Goal: Contribute content: Add original content to the website for others to see

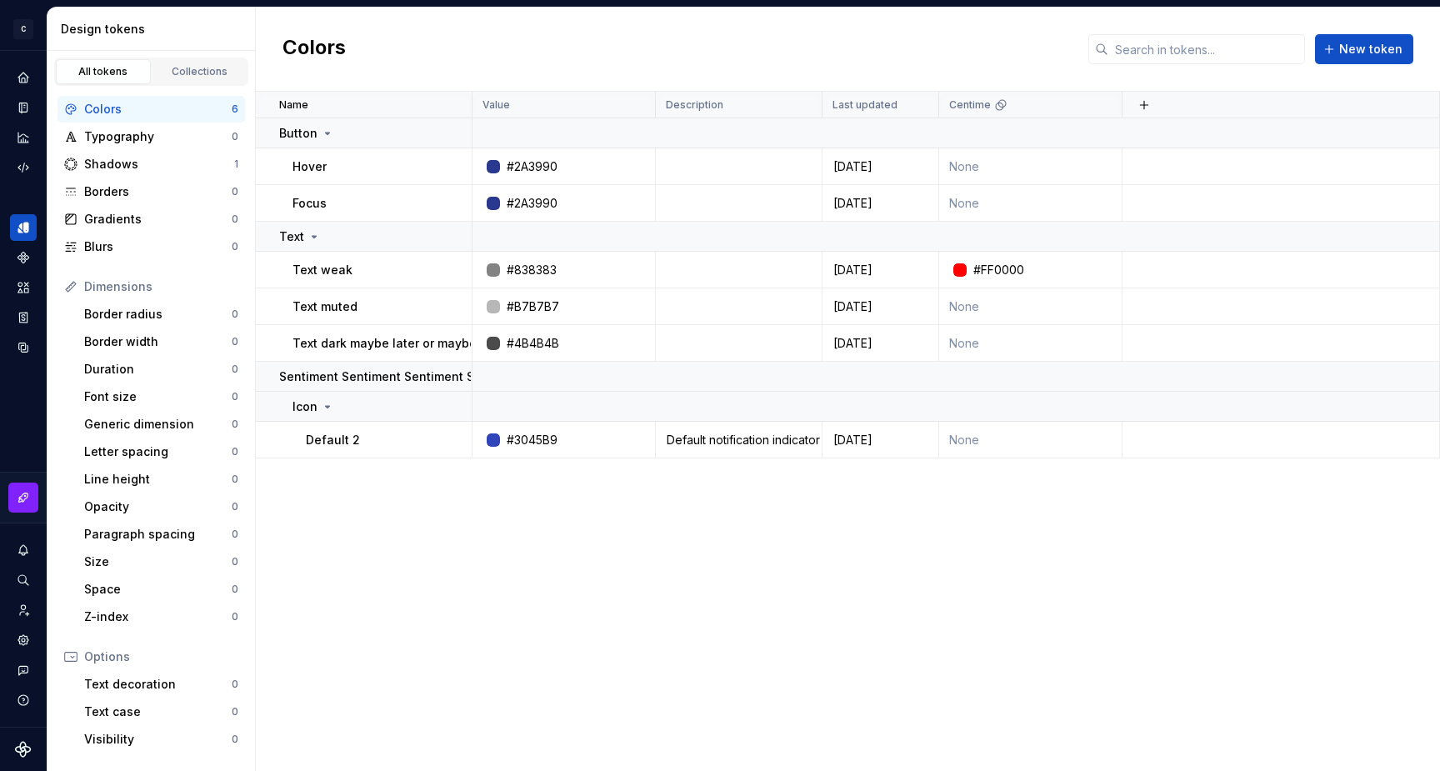
click at [889, 493] on div "Name Value Description Last updated Centime Button Hover #2A3990 [DATE] None Fo…" at bounding box center [848, 431] width 1184 height 679
click at [429, 234] on button "button" at bounding box center [423, 236] width 23 height 23
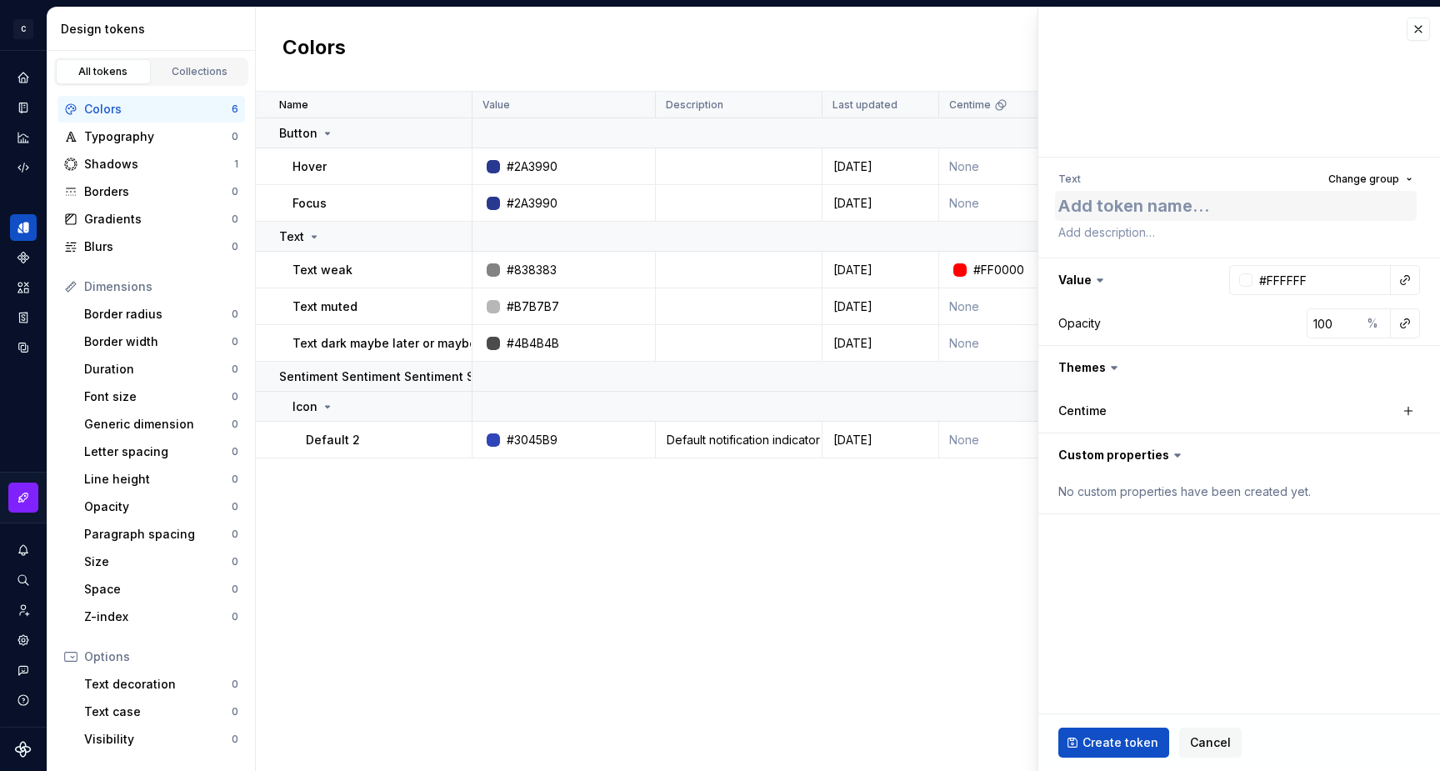
type textarea "*"
type textarea "D"
type textarea "*"
type textarea "Da"
type textarea "*"
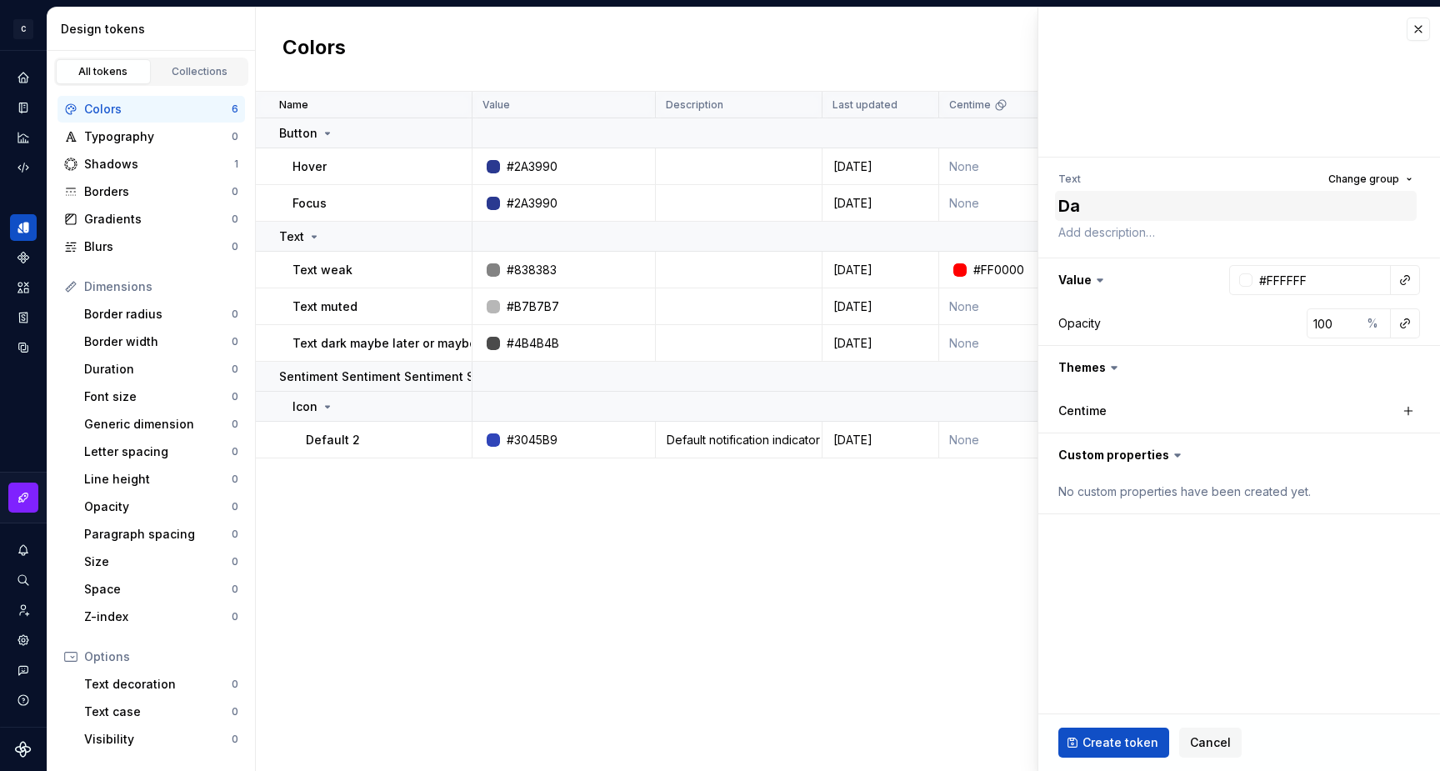
type textarea "[PERSON_NAME]"
type textarea "*"
type textarea "Dang"
type textarea "*"
type textarea "Dange"
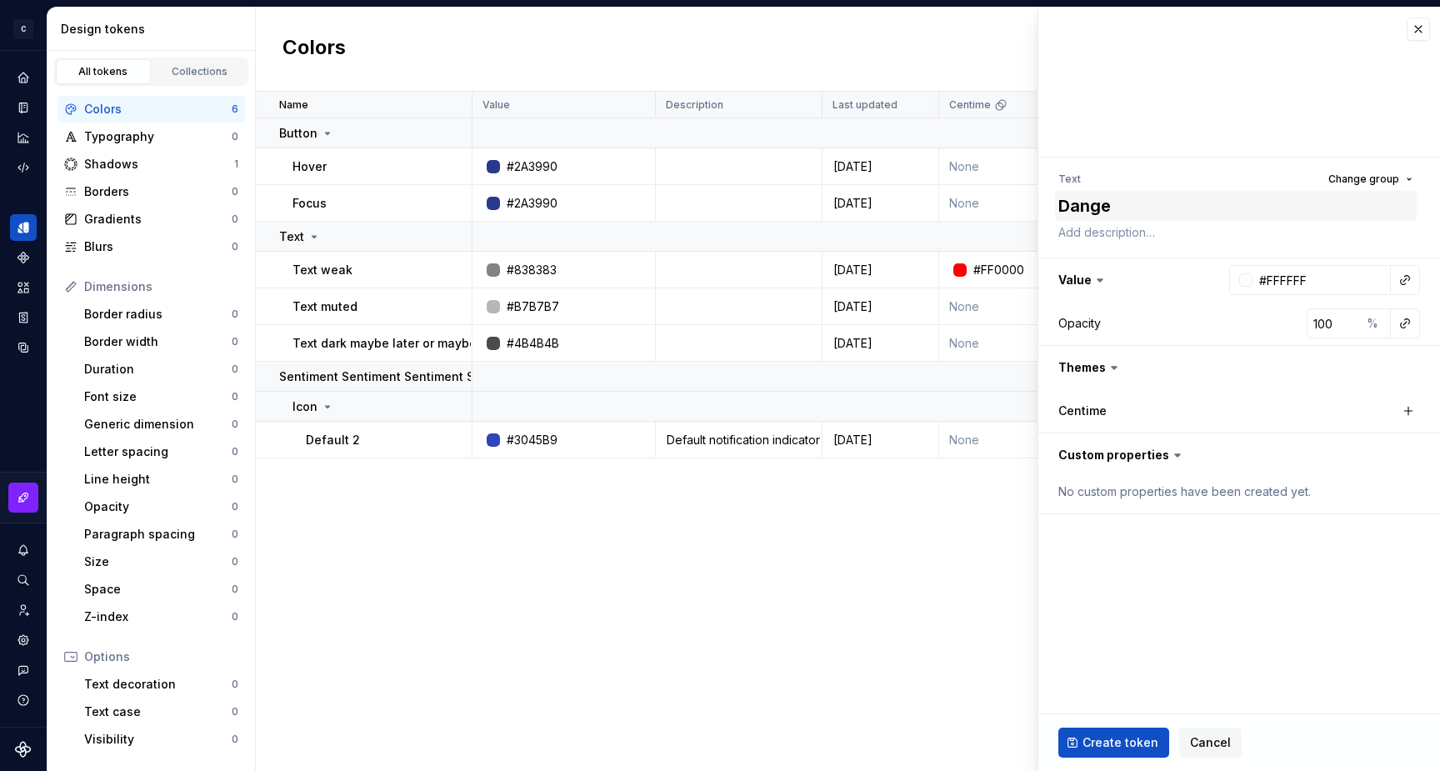
type textarea "*"
type textarea "Danger"
click at [1096, 368] on button "button" at bounding box center [1240, 367] width 402 height 43
click at [1097, 367] on button "button" at bounding box center [1240, 367] width 402 height 43
type textarea "*"
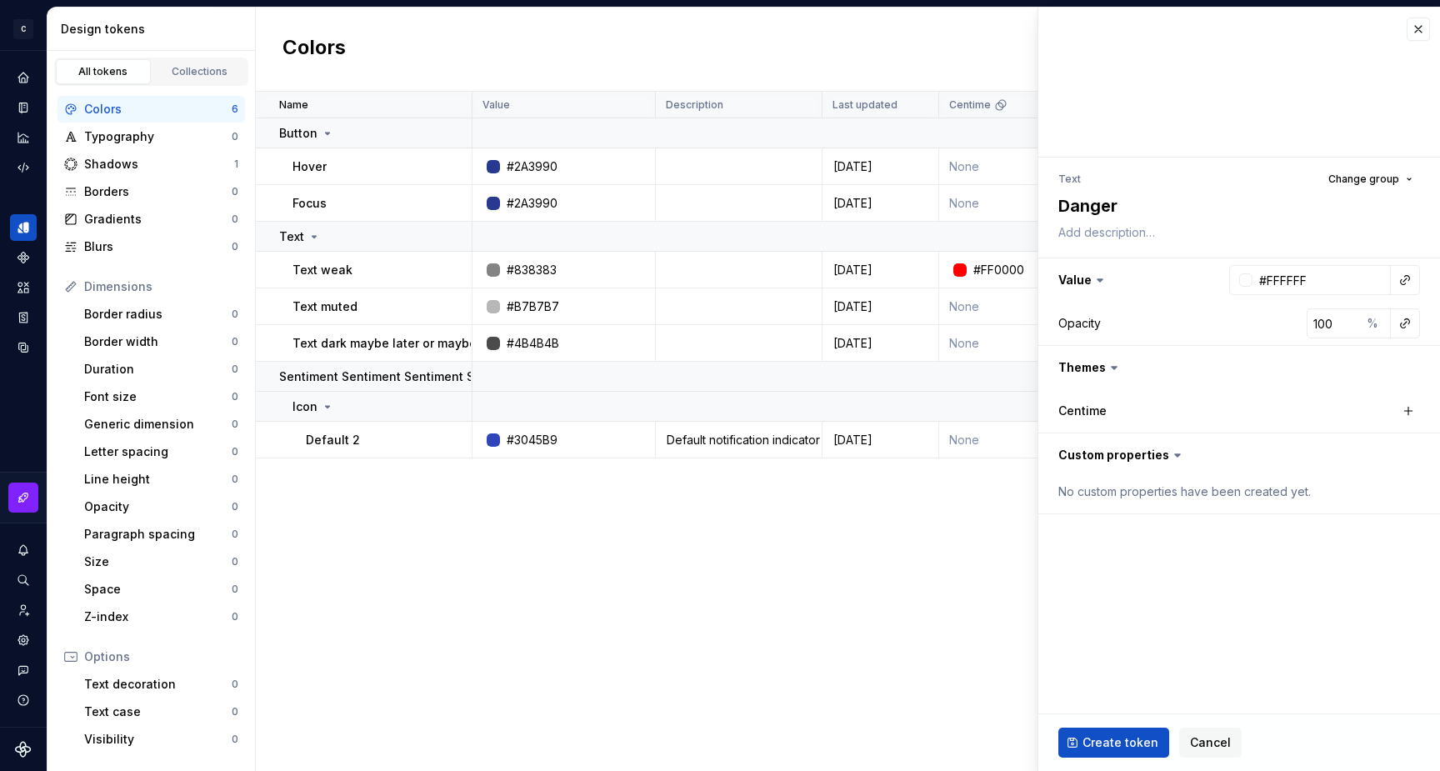
click at [1102, 405] on label "Centime" at bounding box center [1083, 411] width 48 height 17
click at [1286, 281] on input "#FFFFFF" at bounding box center [1322, 280] width 138 height 30
click at [1299, 281] on input "#FFFFFF" at bounding box center [1322, 280] width 138 height 30
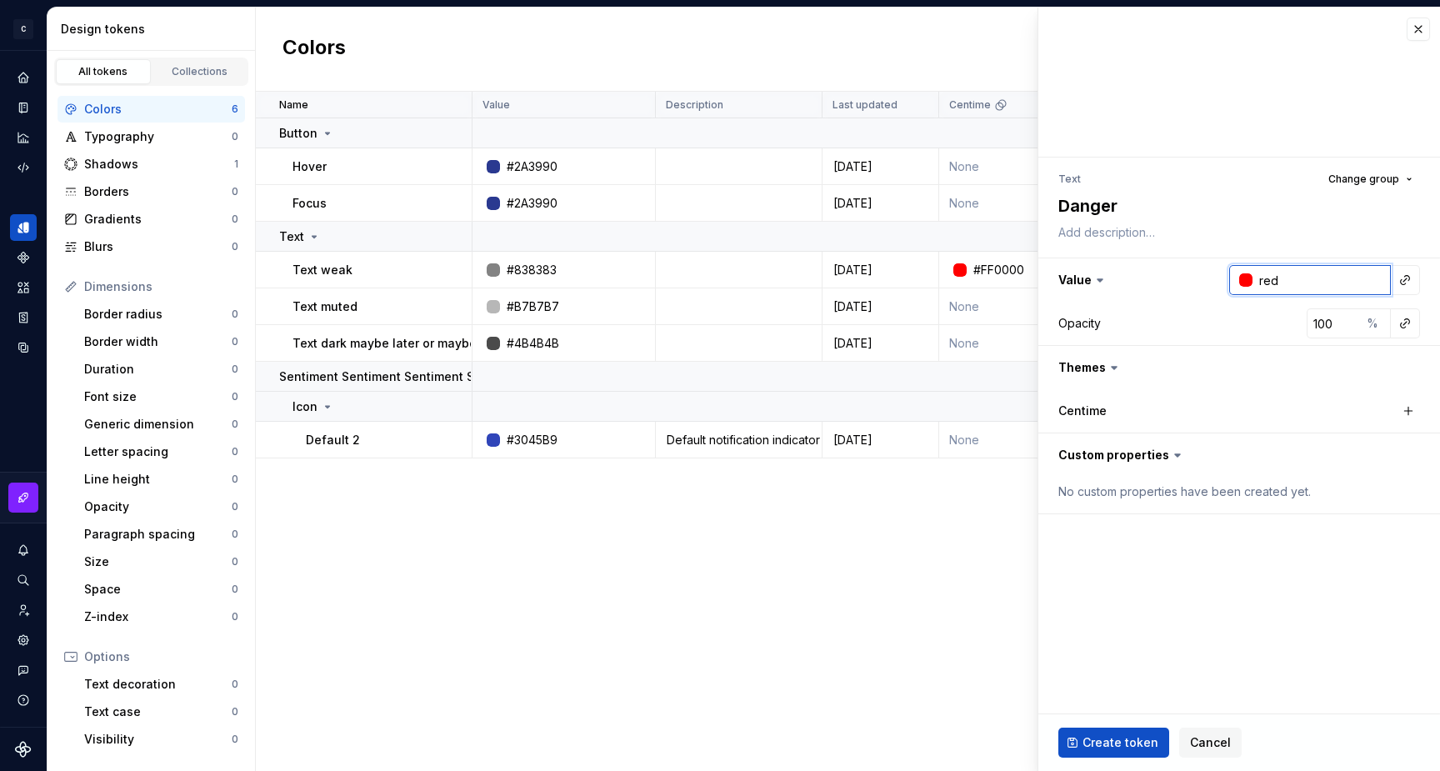
type input "red"
type textarea "*"
type input "#FF0000"
click at [1204, 570] on fieldset "Text Change group Danger Value #FF0000 Opacity 100 % Themes Centime Custom prop…" at bounding box center [1240, 390] width 402 height 764
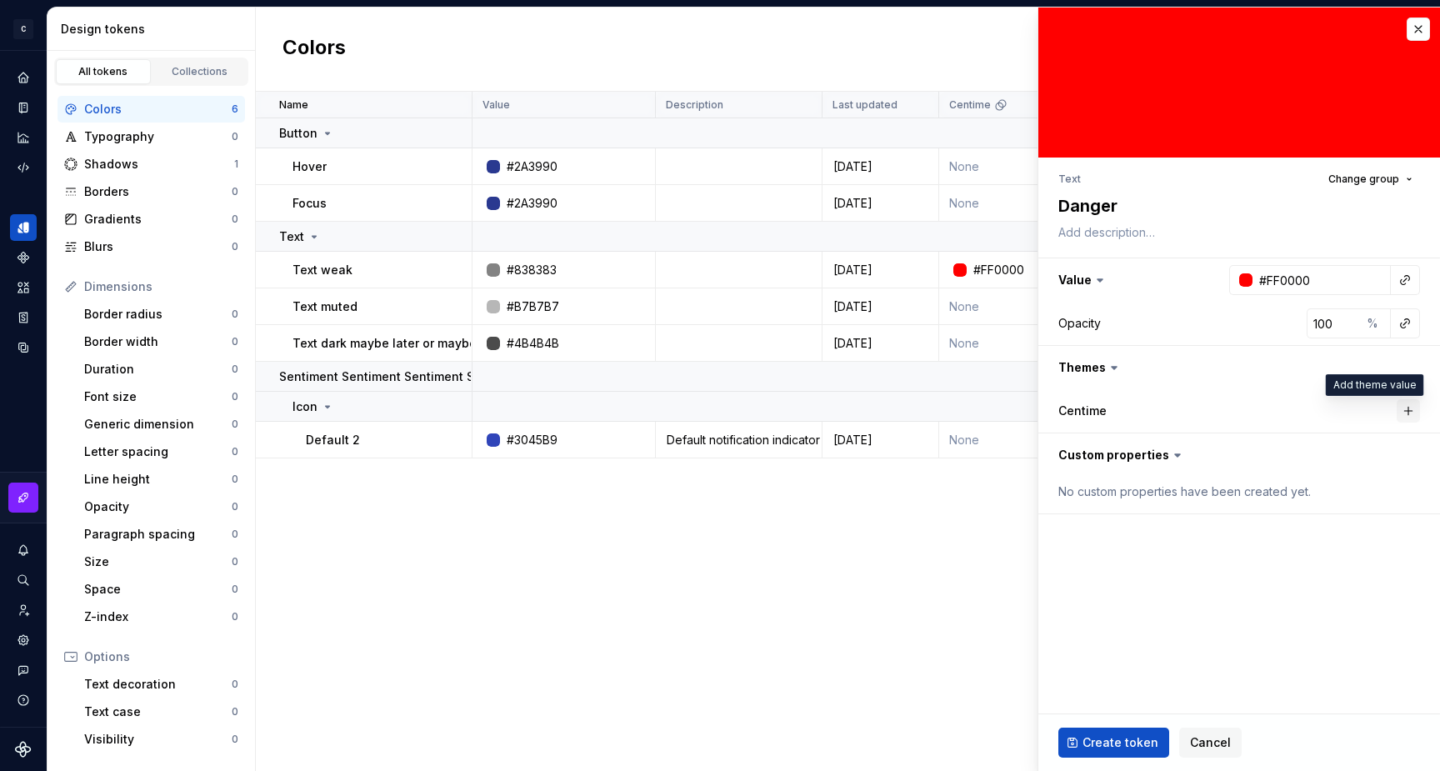
click at [1412, 418] on button "button" at bounding box center [1408, 410] width 23 height 23
click at [1240, 410] on button "button" at bounding box center [1237, 411] width 30 height 30
click at [1116, 741] on span "Create token" at bounding box center [1121, 742] width 76 height 17
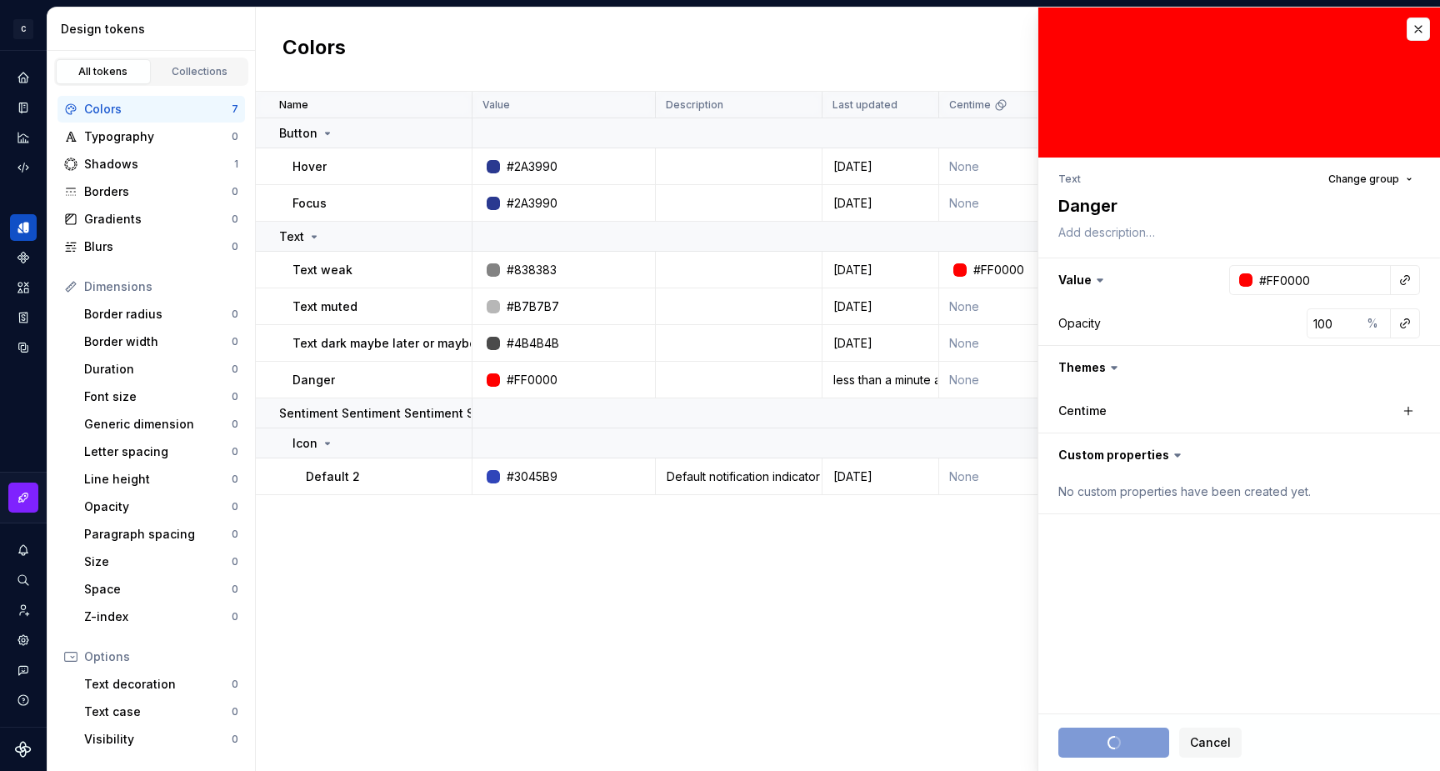
type textarea "*"
type input "#FFFFFF"
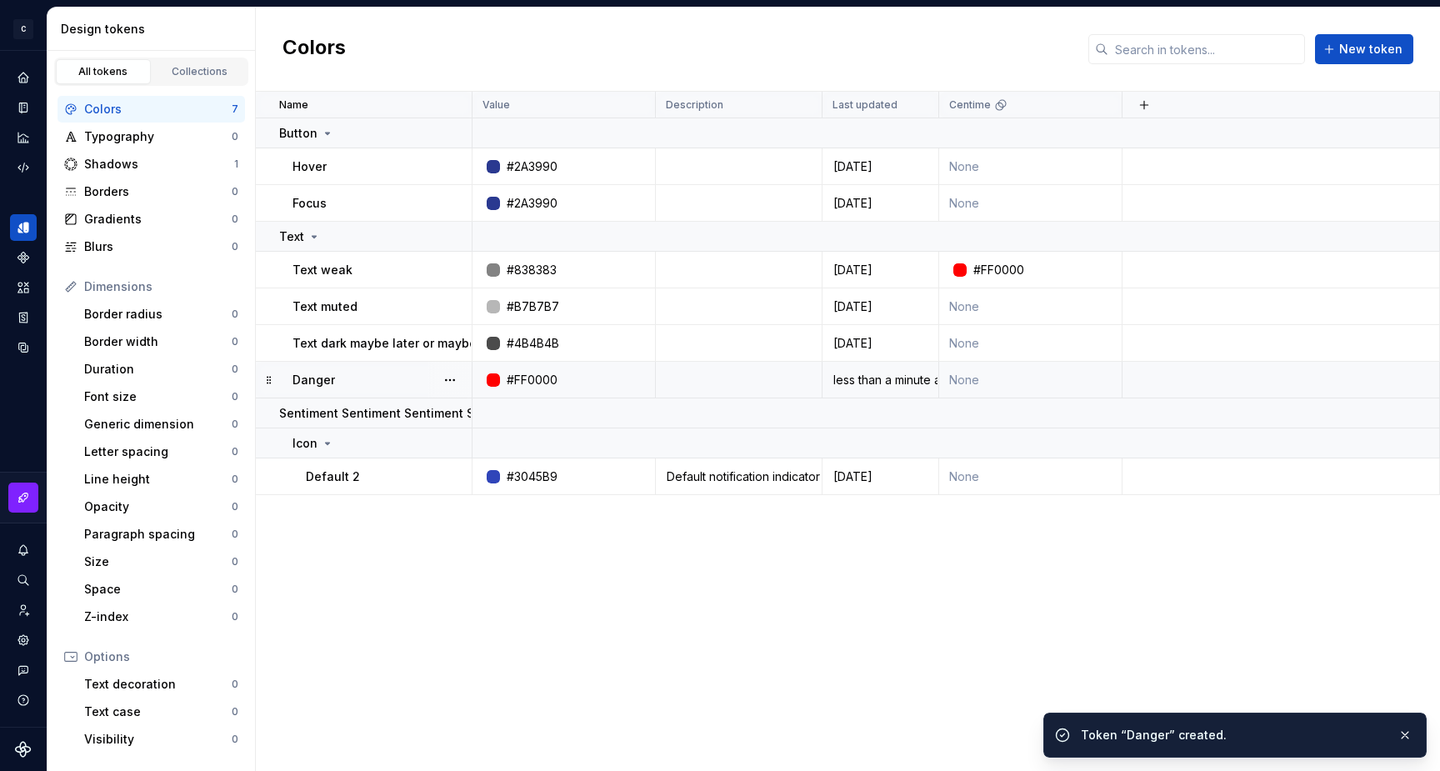
click at [611, 377] on div "#FF0000" at bounding box center [568, 380] width 171 height 17
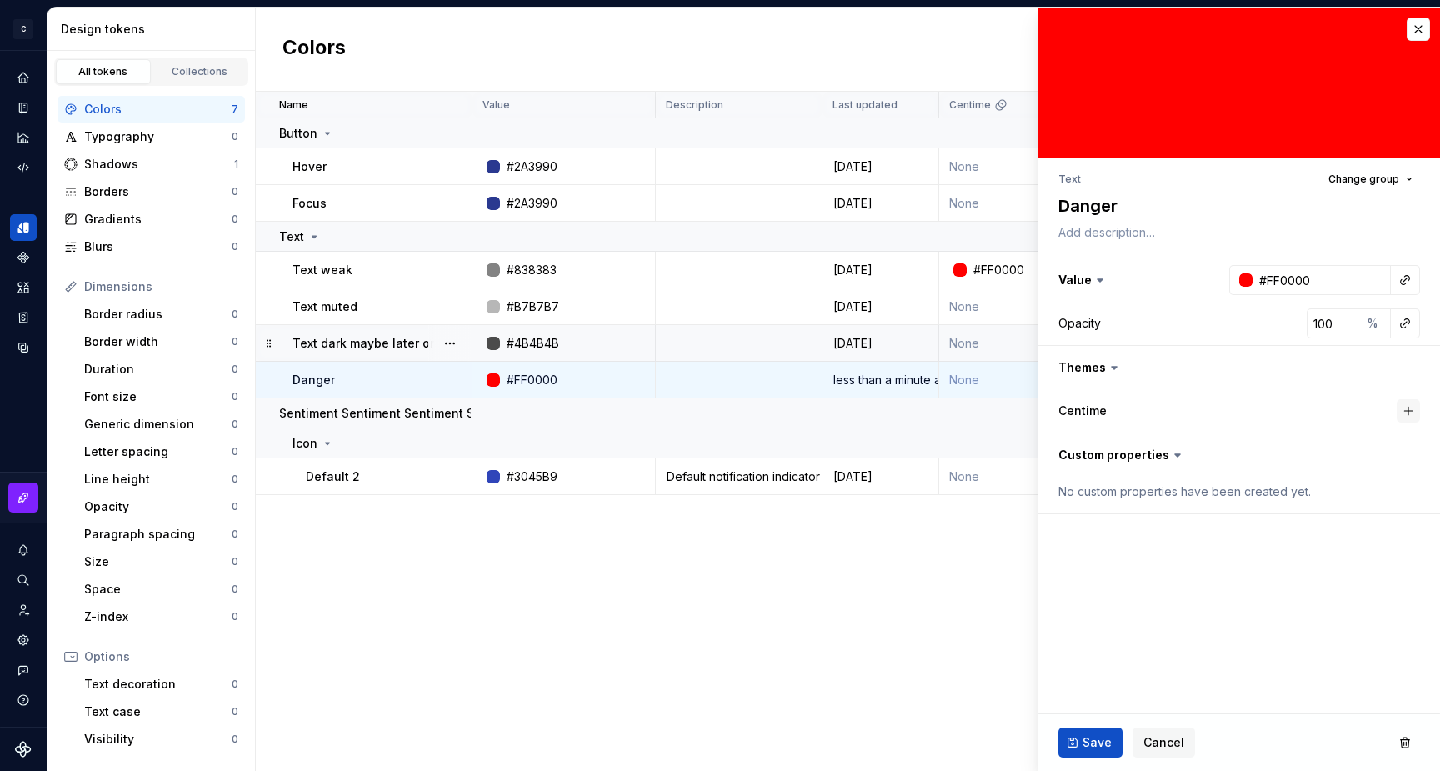
click at [1413, 405] on button "button" at bounding box center [1408, 410] width 23 height 23
click at [1276, 411] on div "button" at bounding box center [1275, 410] width 13 height 13
type textarea "*"
click at [1216, 454] on div at bounding box center [1209, 454] width 13 height 13
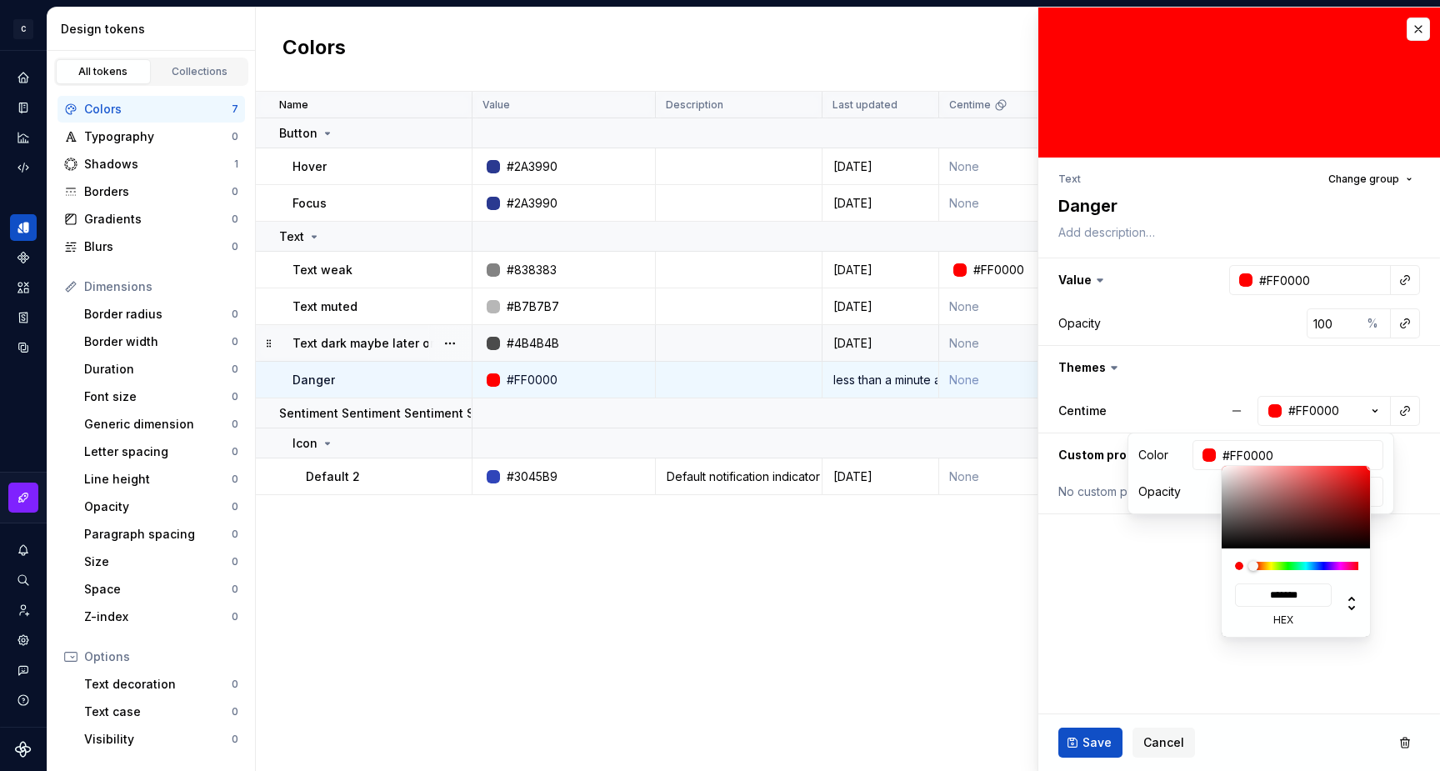
type input "#987777"
type input "*******"
type textarea "*"
type input "#957F7F"
type input "*******"
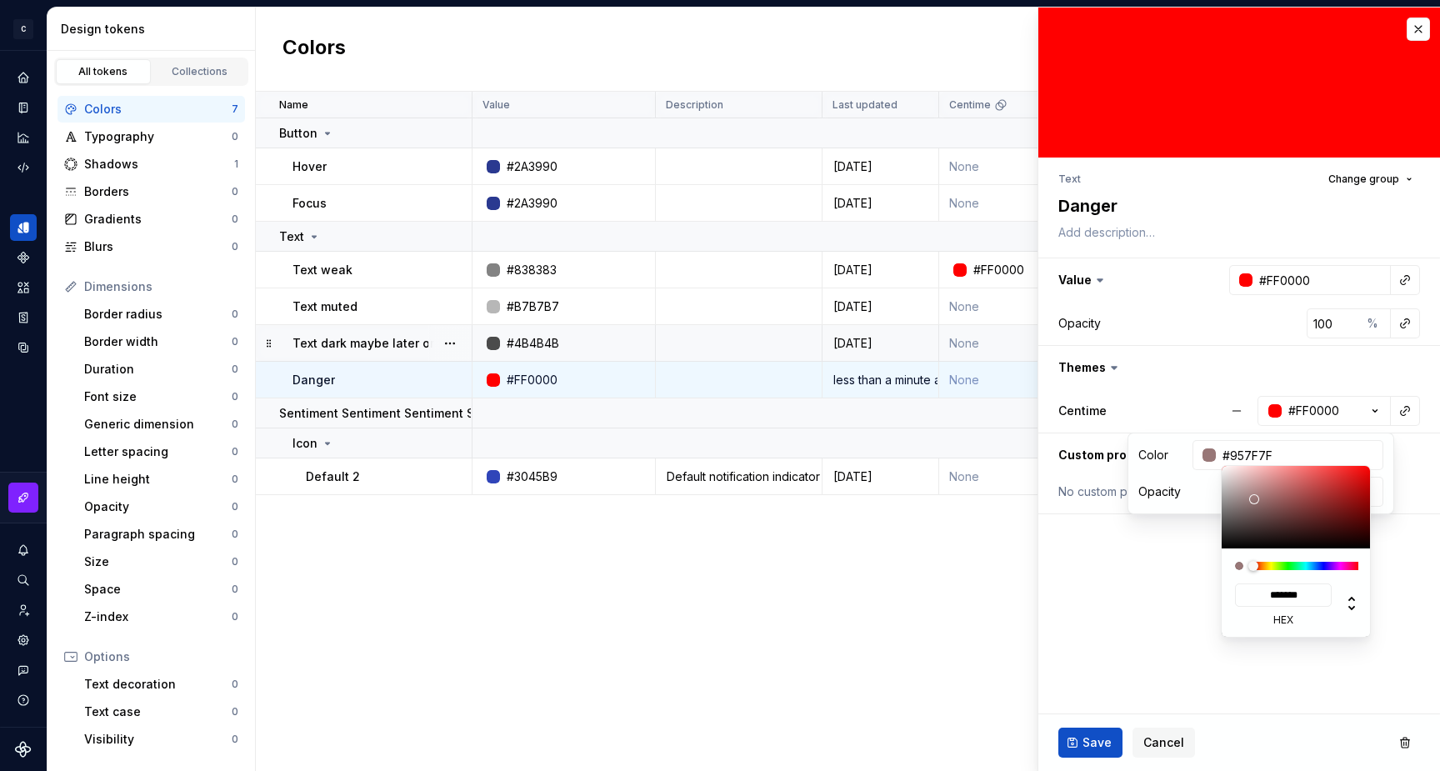
type input "#908080"
type input "*******"
type input "#908787"
type input "*******"
type input "#908B8B"
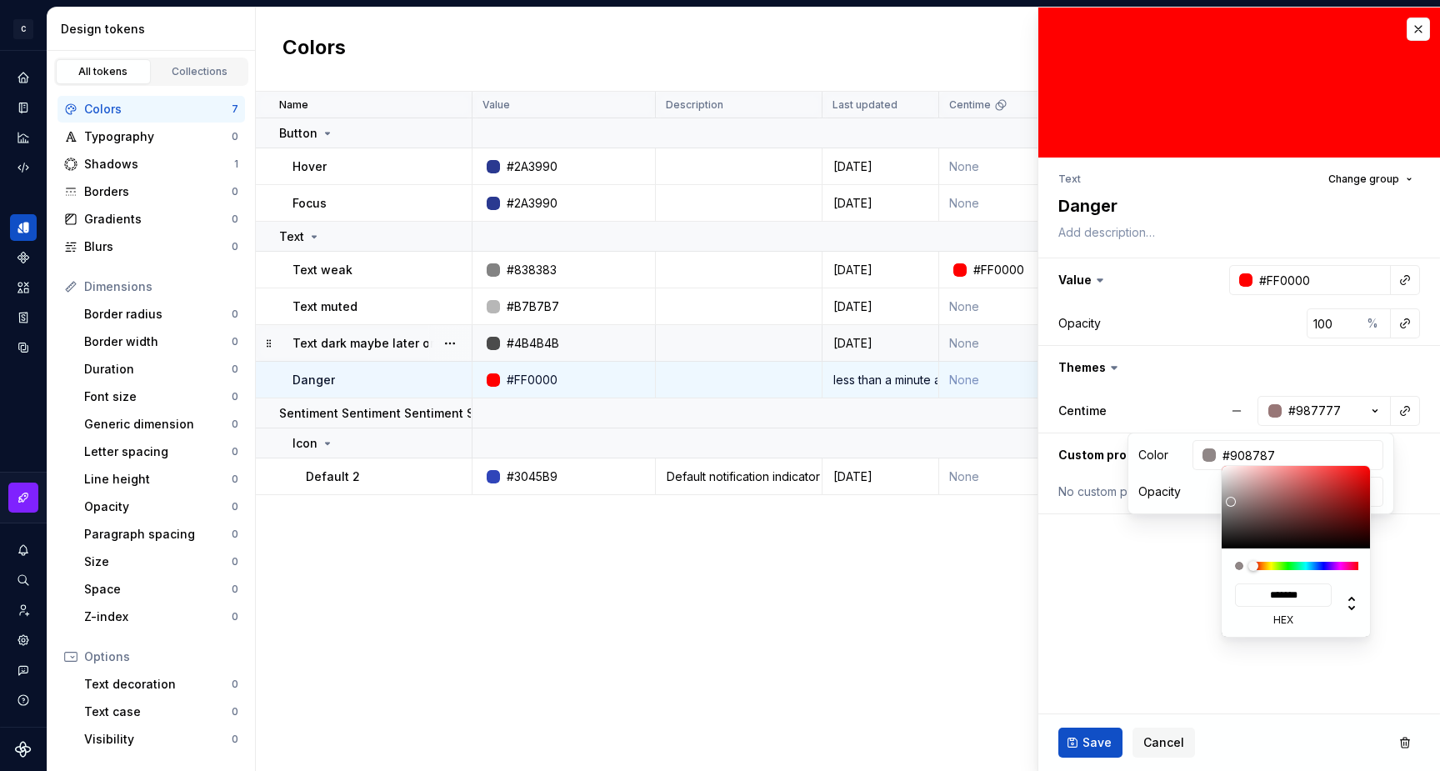
type input "*******"
type input "#908C8C"
type input "*******"
type input "#908E8E"
type input "*******"
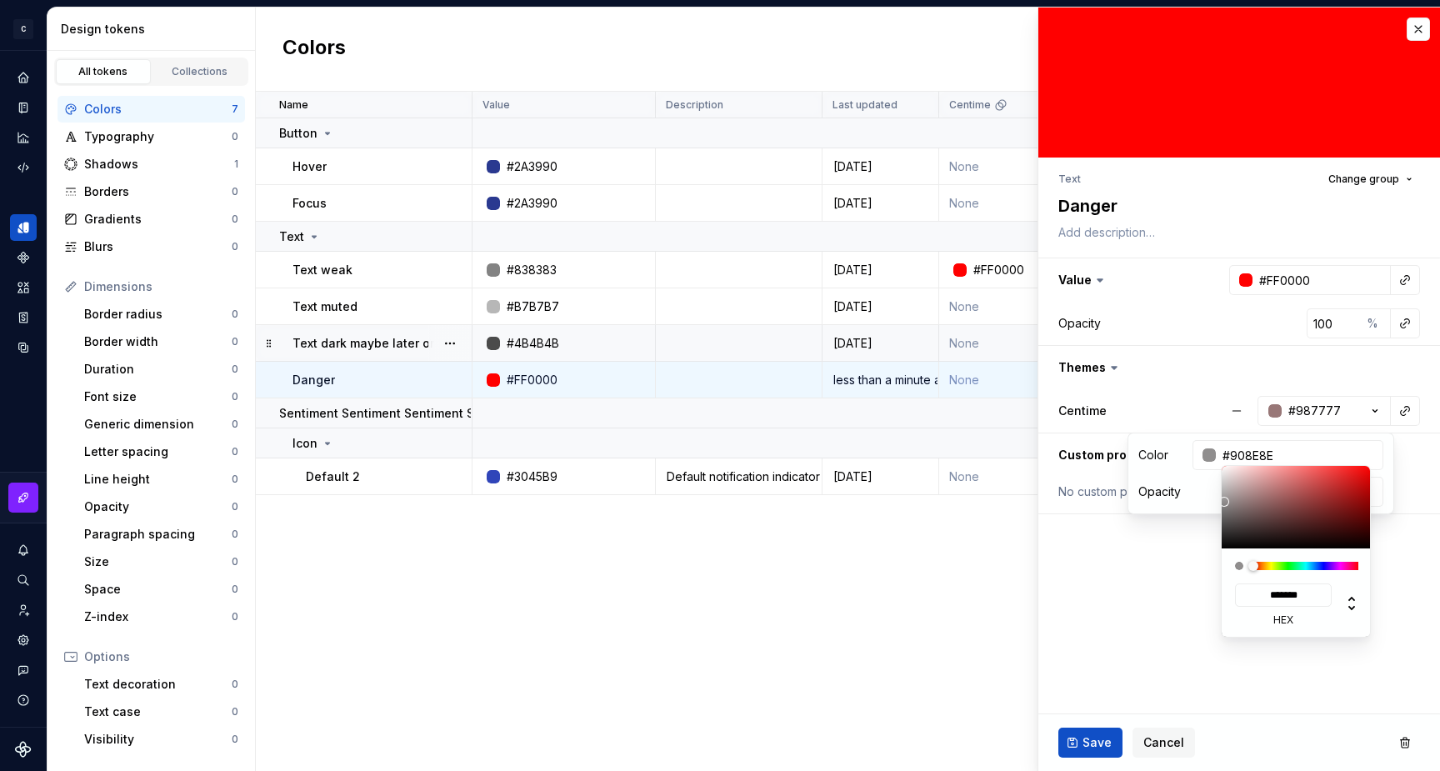
drag, startPoint x: 1254, startPoint y: 499, endPoint x: 1224, endPoint y: 502, distance: 30.1
click at [1224, 502] on div at bounding box center [1297, 507] width 150 height 83
click at [1154, 578] on html "C My Design System S Design system data Design tokens All tokens Collections Co…" at bounding box center [720, 385] width 1440 height 771
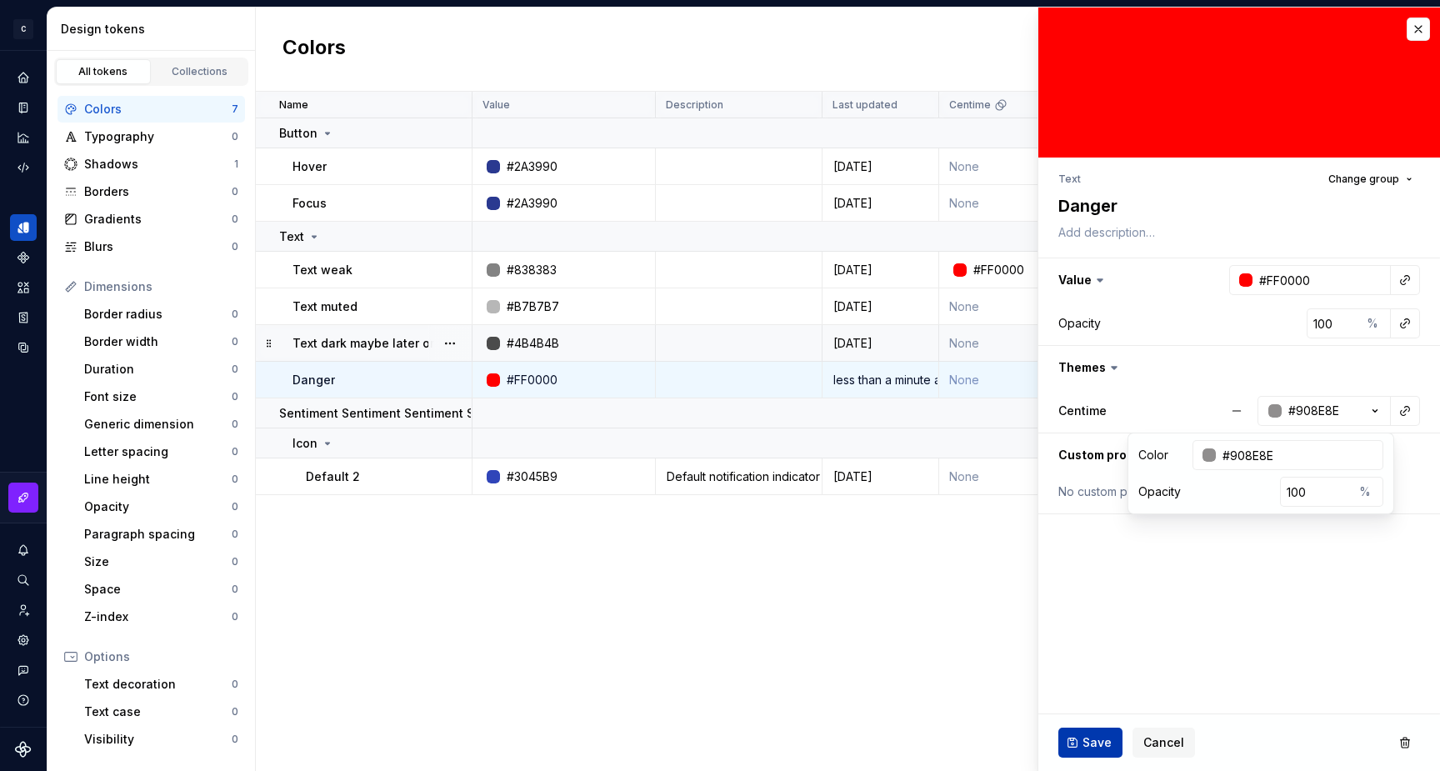
click at [1087, 744] on html "C My Design System S Design system data Design tokens All tokens Collections Co…" at bounding box center [720, 385] width 1440 height 771
click at [1095, 744] on span "Save" at bounding box center [1097, 742] width 29 height 17
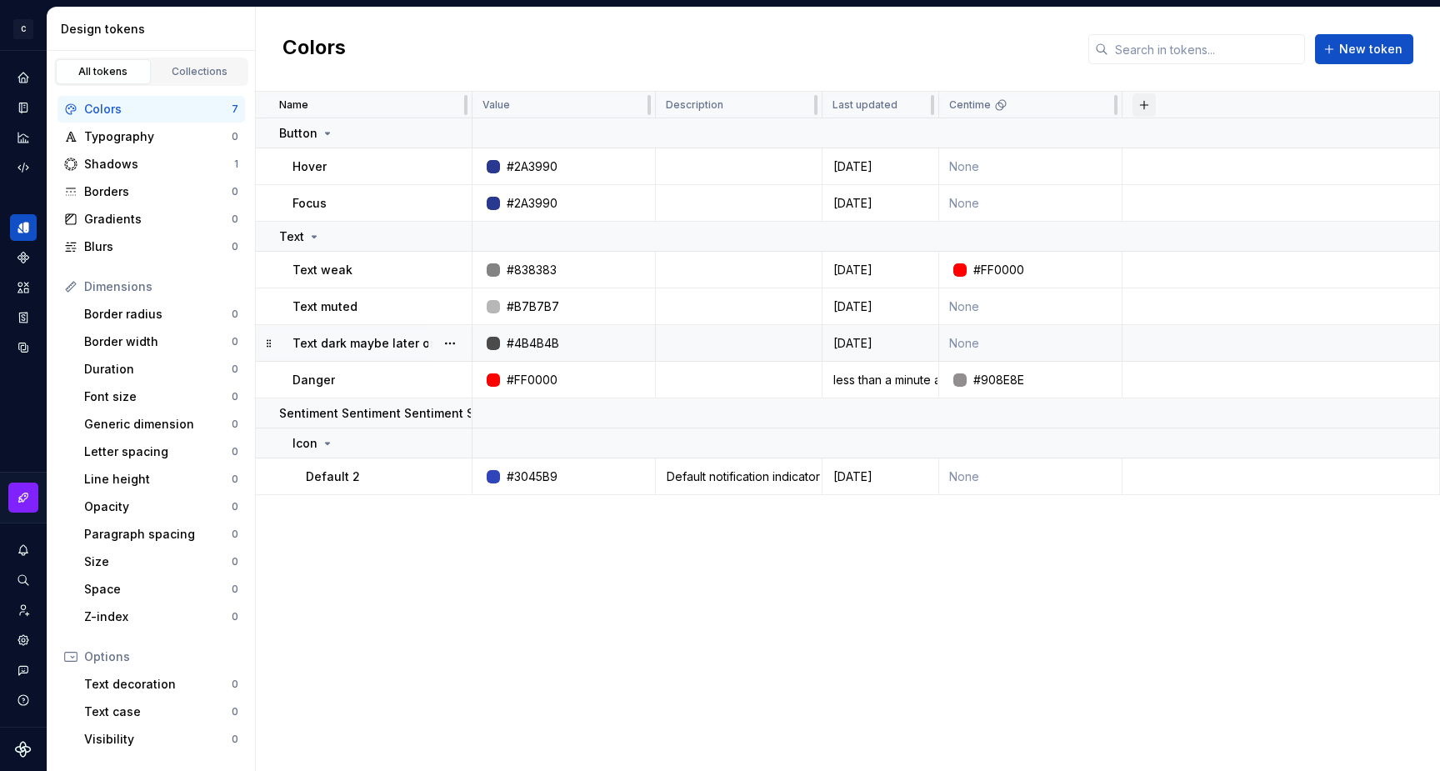
click at [1144, 106] on button "button" at bounding box center [1144, 104] width 23 height 23
click at [614, 543] on div "Name Value Description Last updated Centime Button Hover #2A3990 [DATE] None Fo…" at bounding box center [848, 431] width 1184 height 679
click at [559, 302] on div "#B7B7B7" at bounding box center [568, 306] width 171 height 17
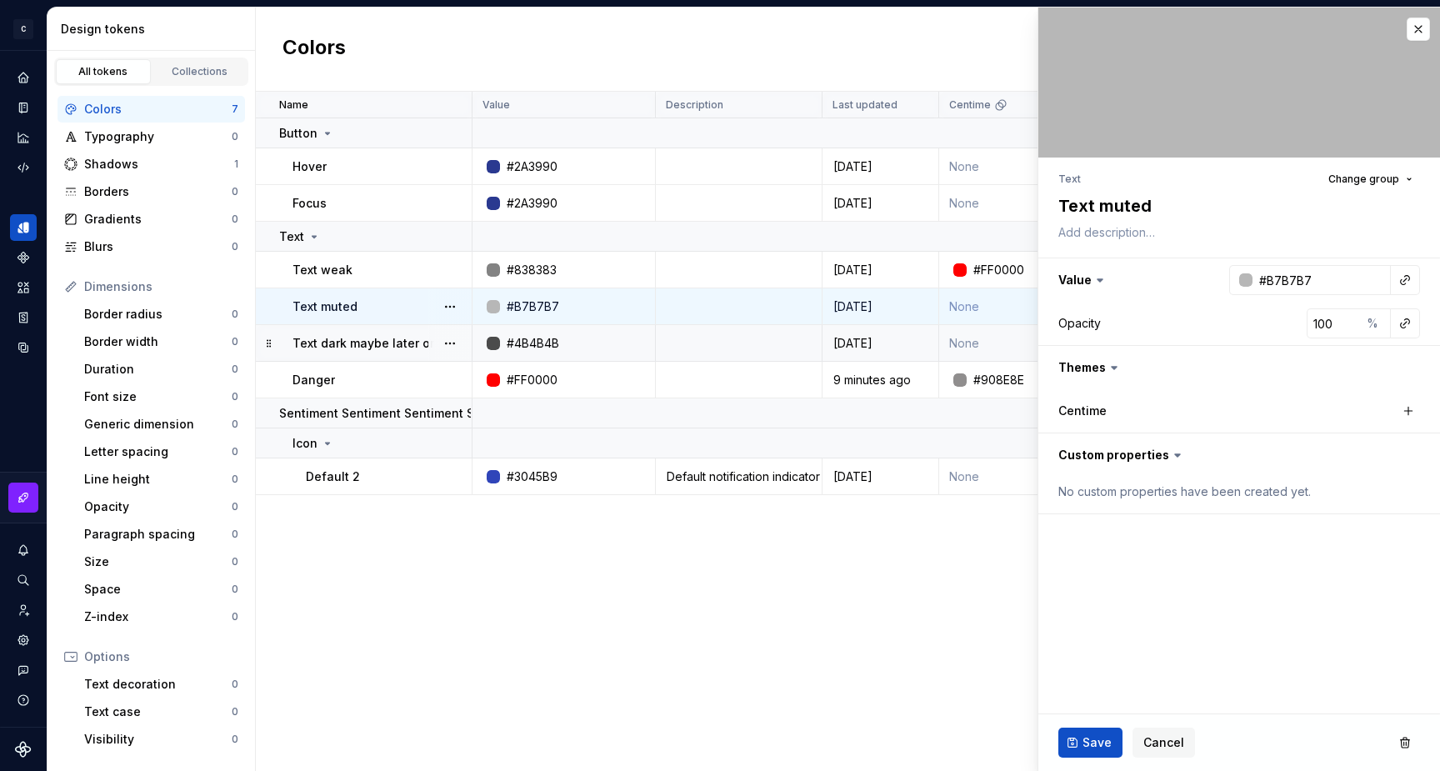
type textarea "*"
